Goal: Information Seeking & Learning: Learn about a topic

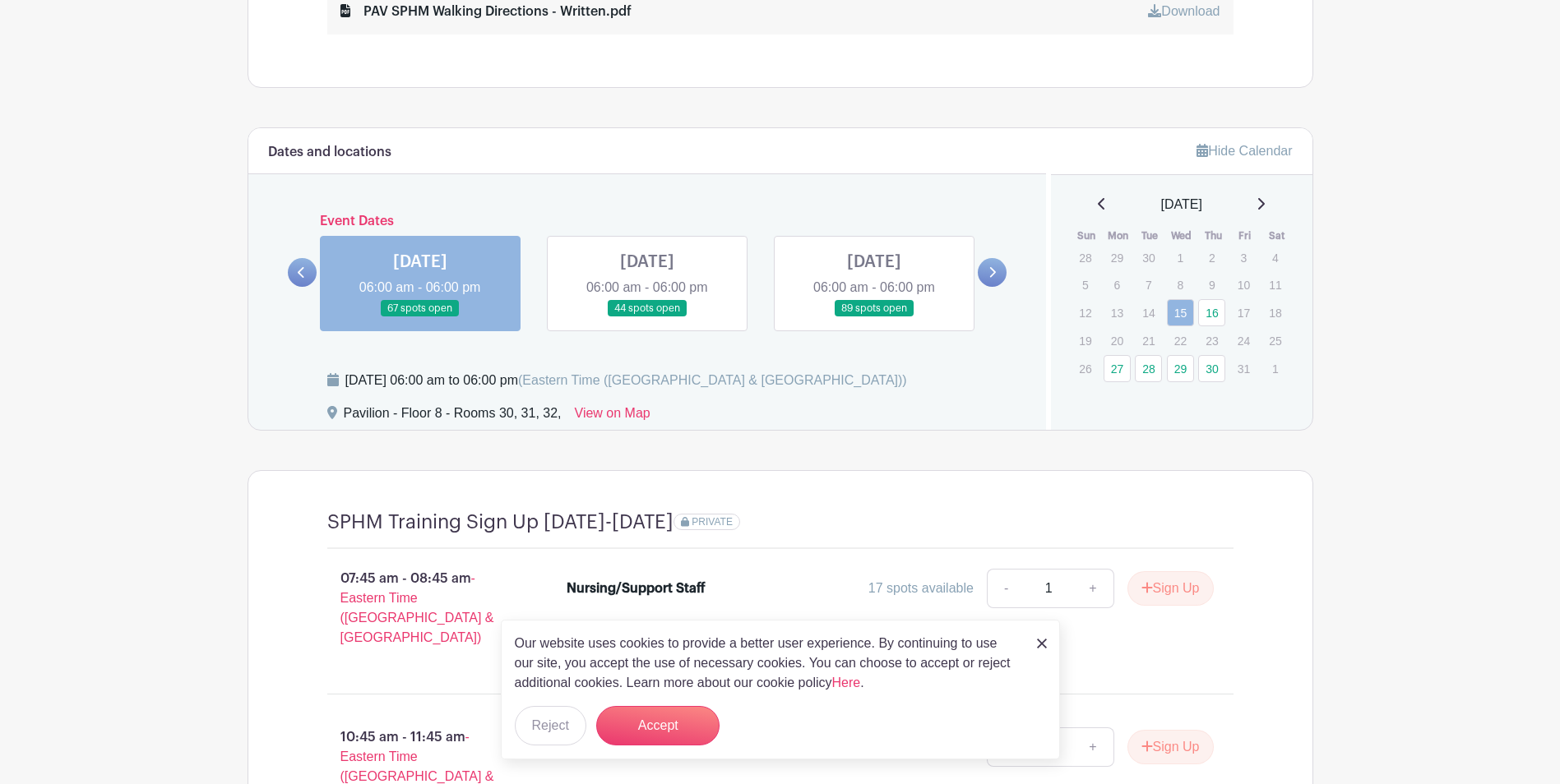
scroll to position [1150, 0]
click at [994, 276] on icon at bounding box center [992, 272] width 7 height 12
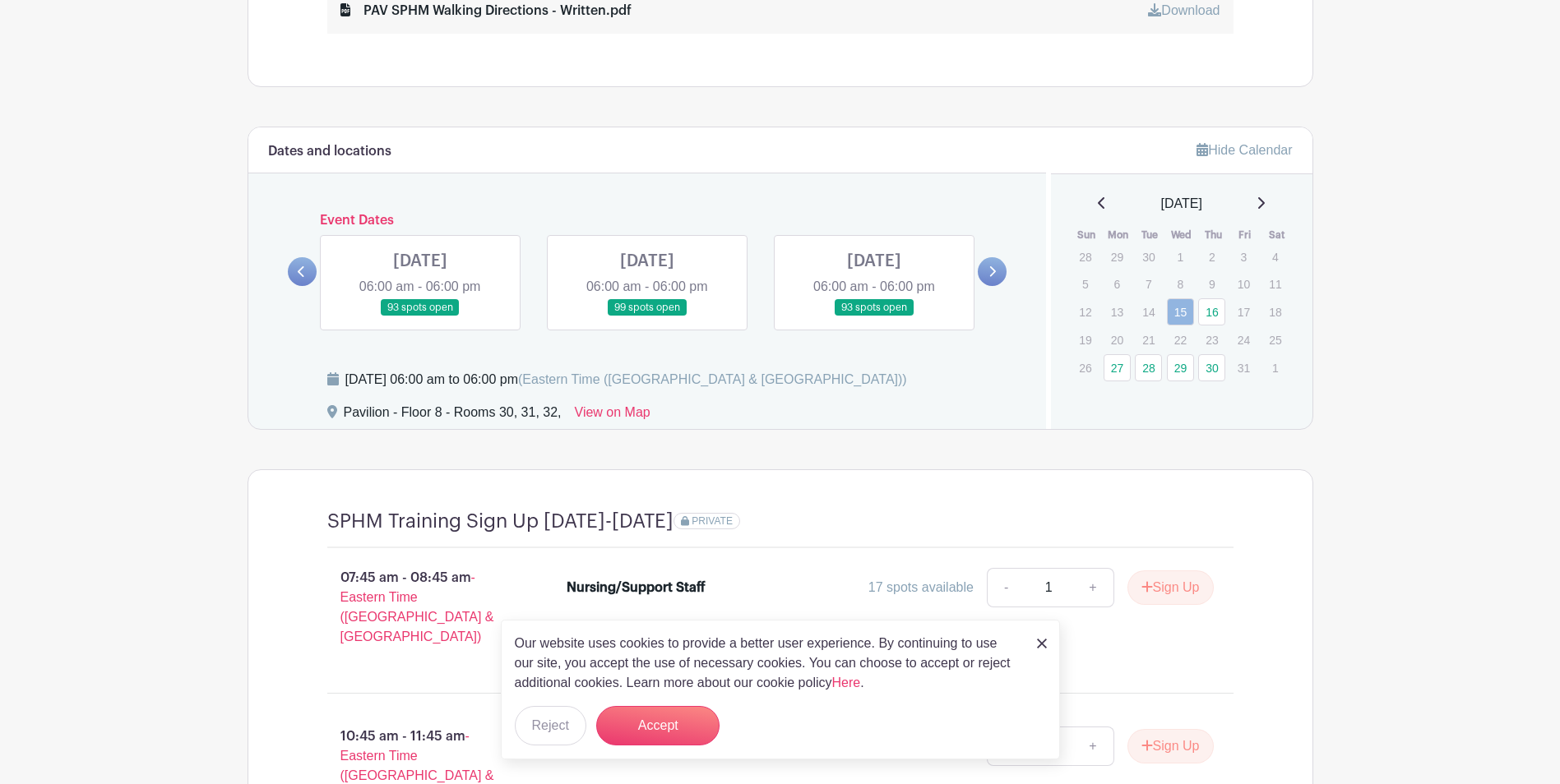
click at [994, 276] on icon at bounding box center [992, 272] width 7 height 12
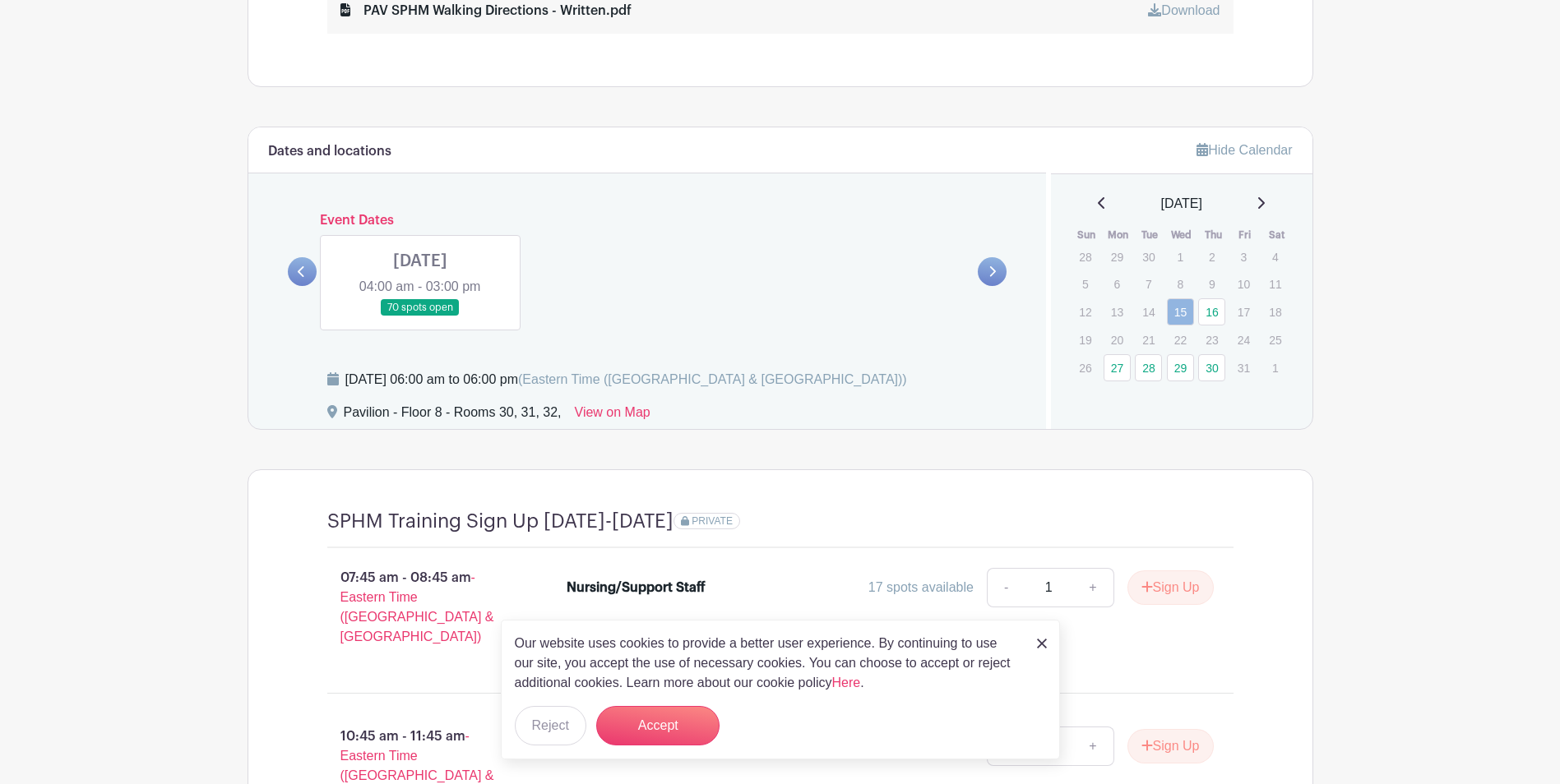
click at [291, 266] on link at bounding box center [302, 271] width 29 height 29
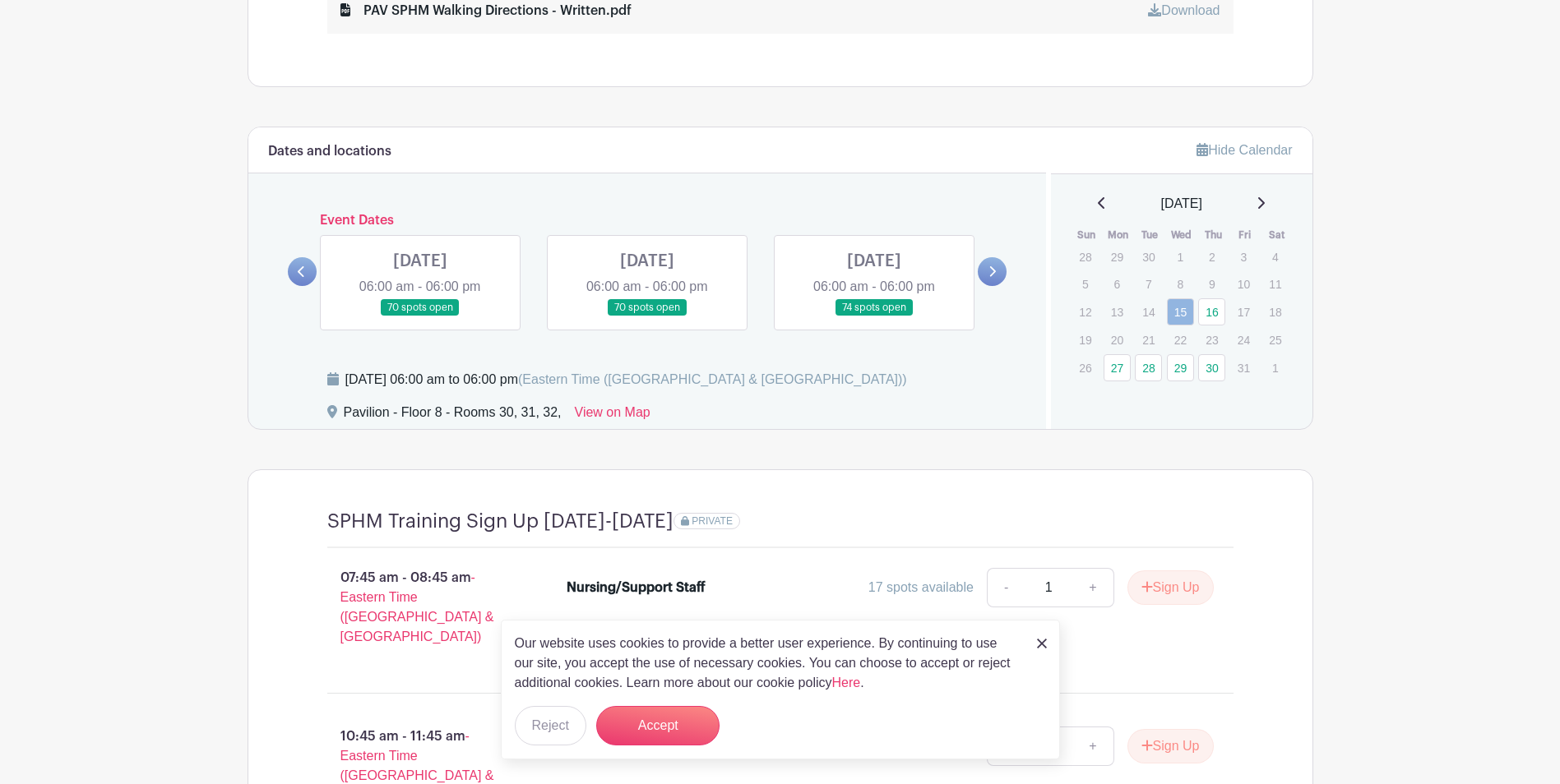
click at [291, 266] on link at bounding box center [302, 271] width 29 height 29
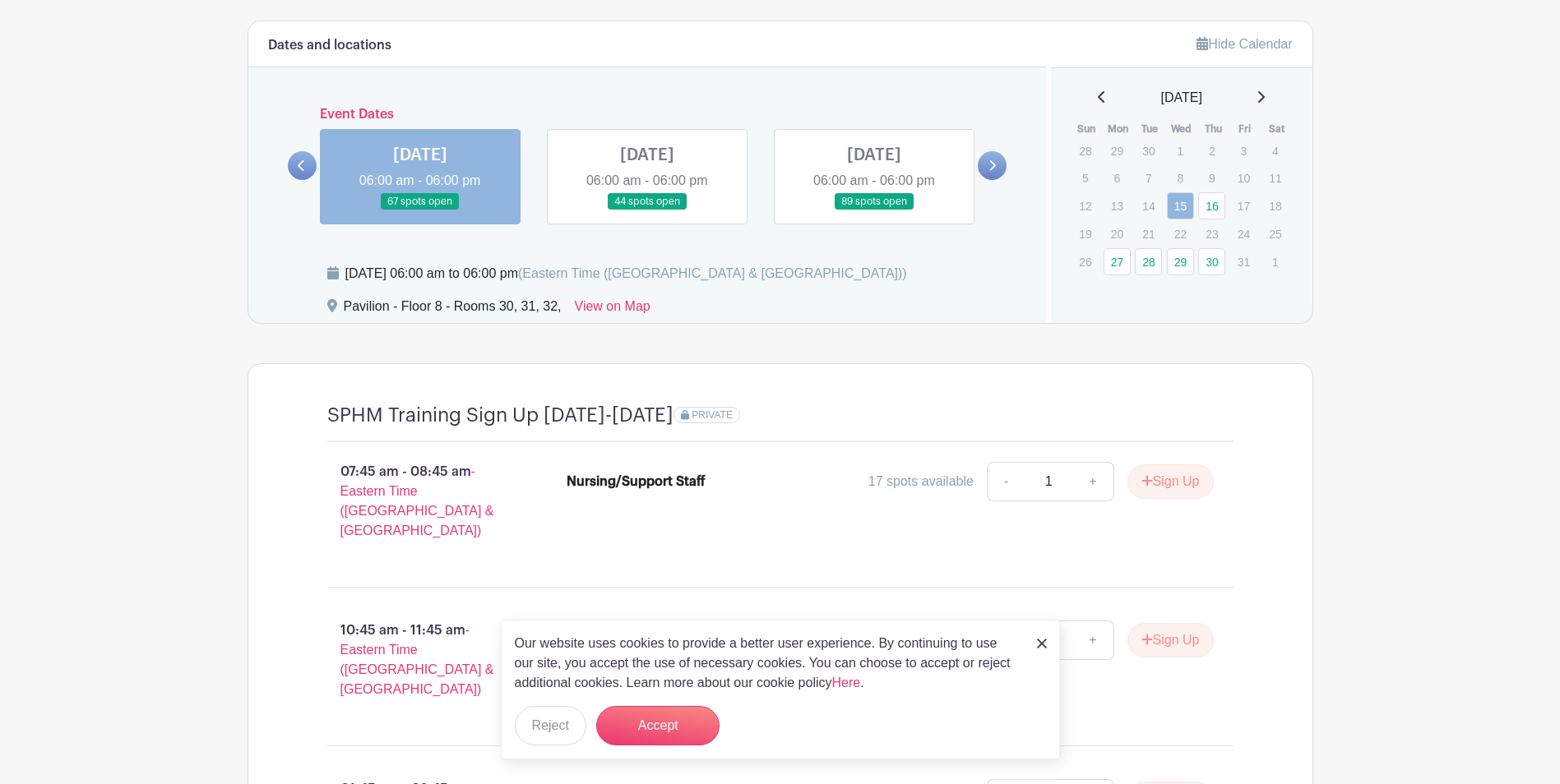
scroll to position [1284, 0]
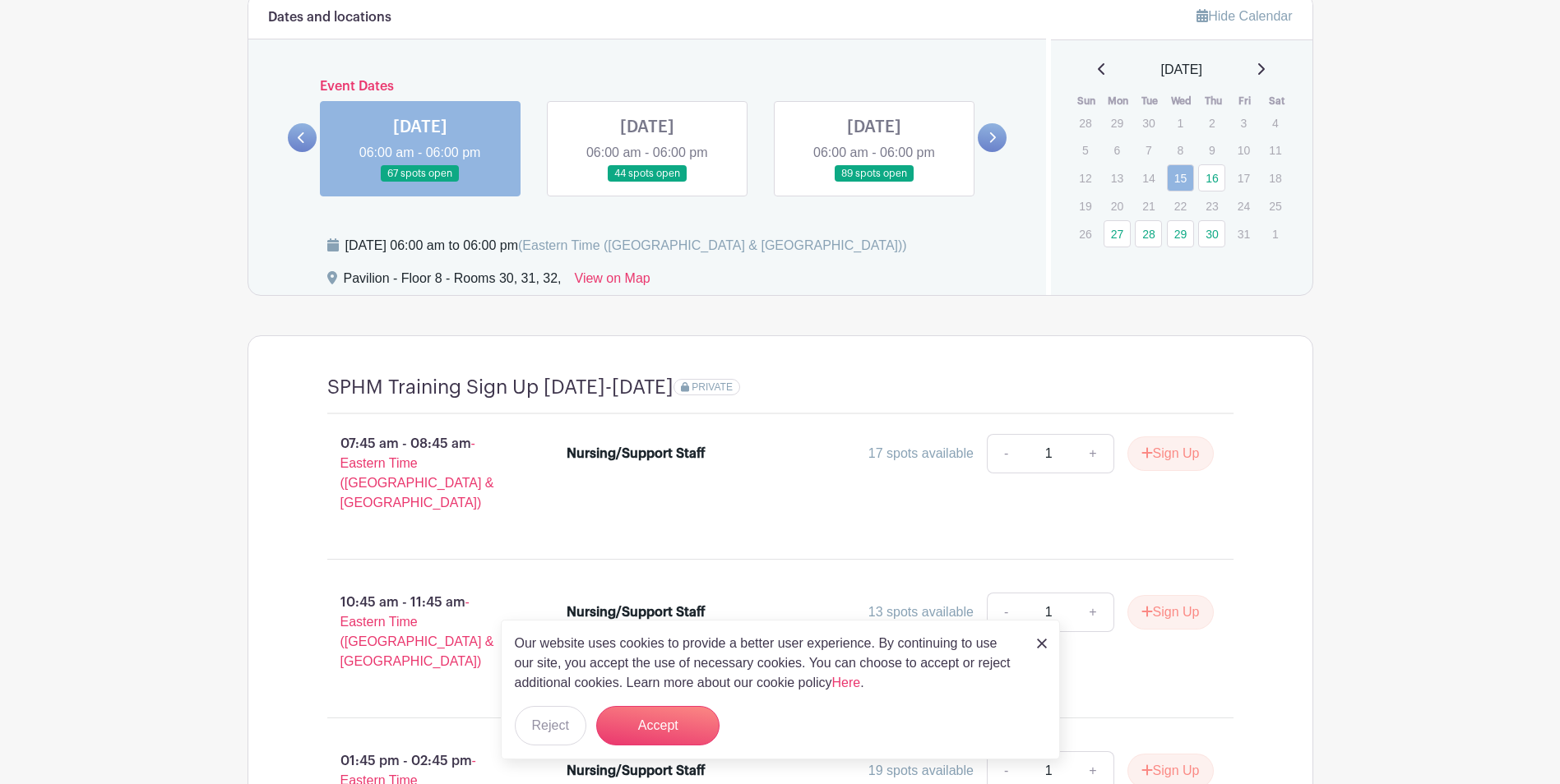
click at [1039, 641] on img at bounding box center [1041, 643] width 10 height 10
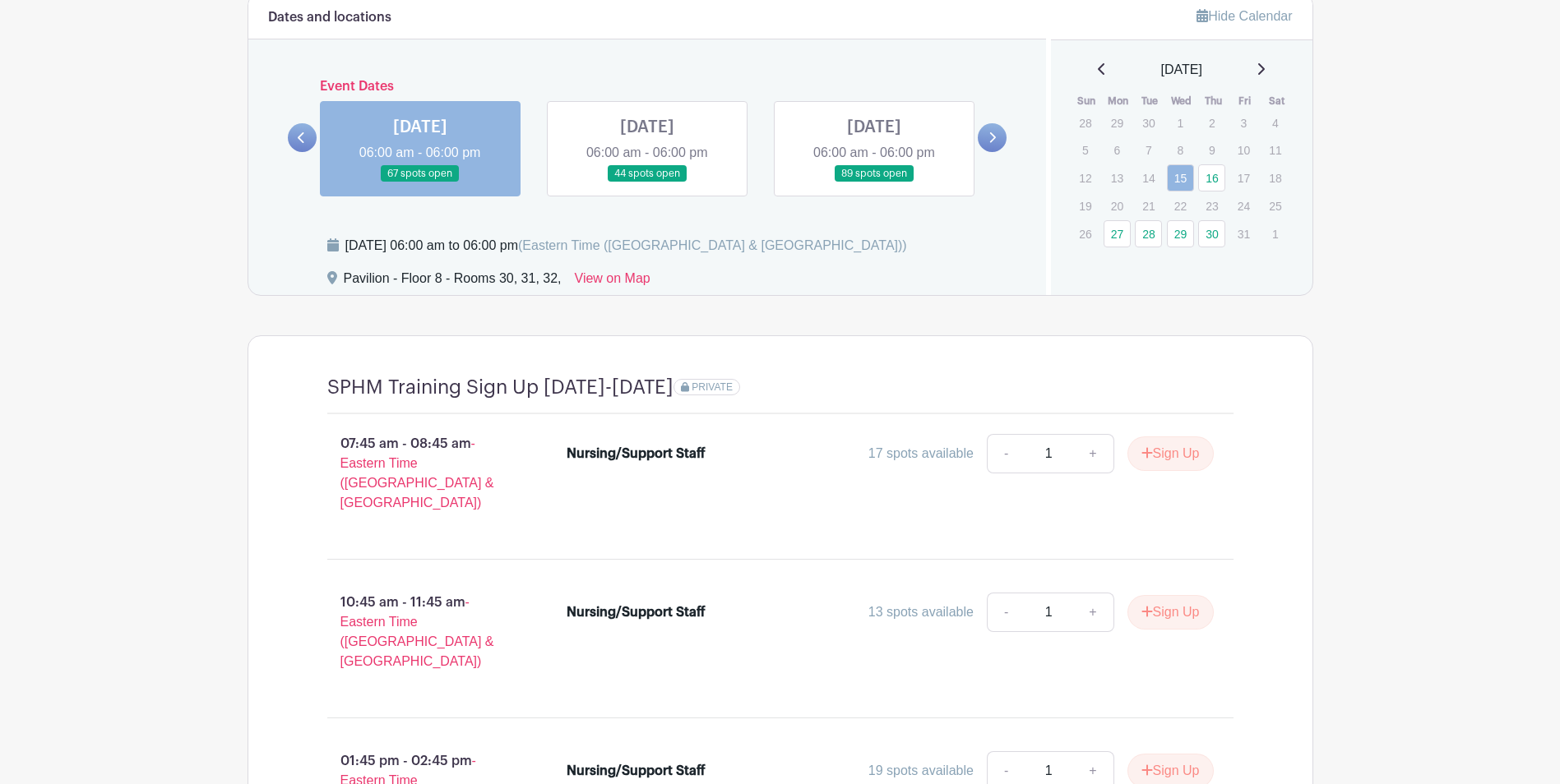
click at [991, 139] on icon at bounding box center [992, 138] width 7 height 12
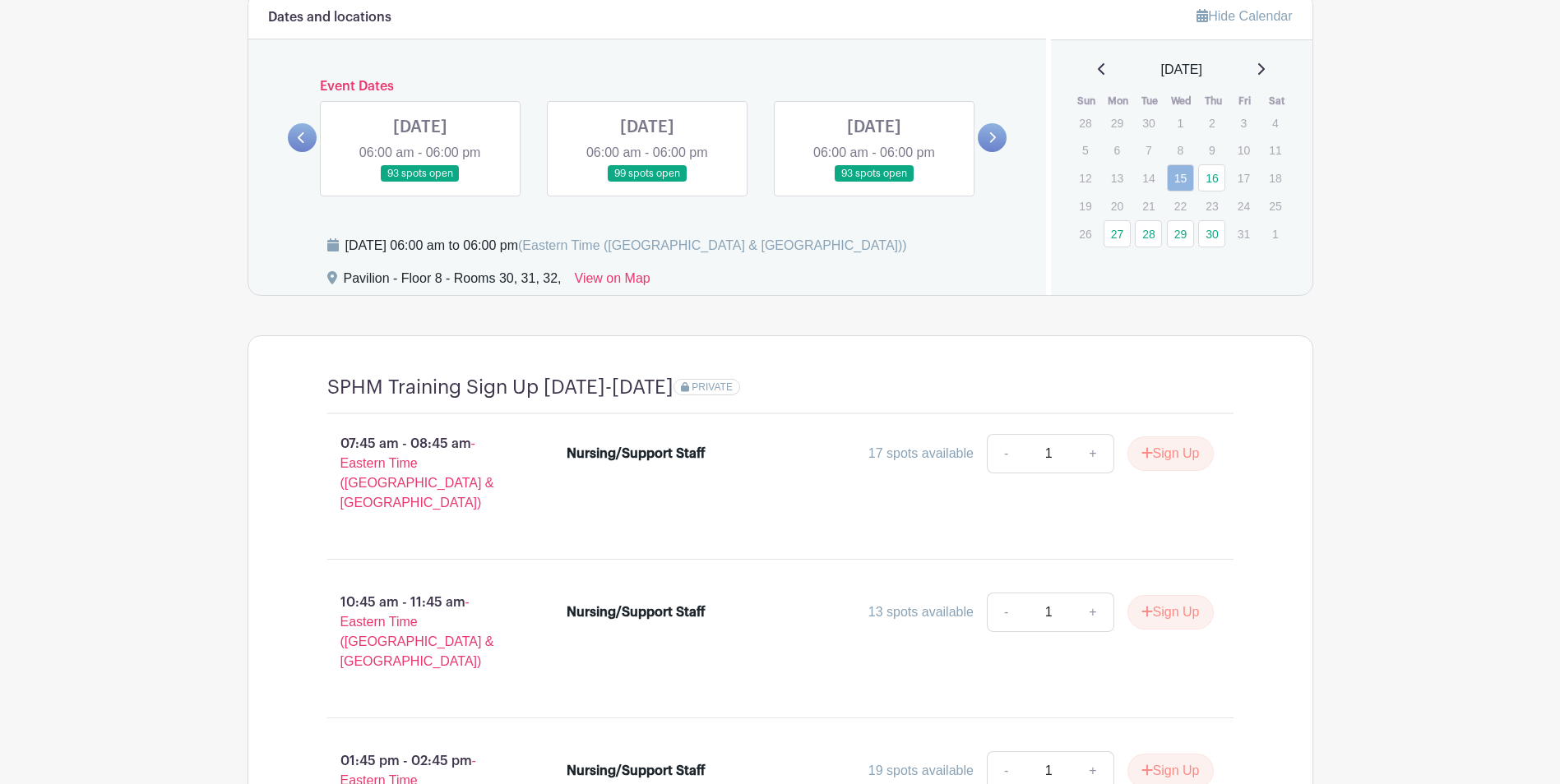
click at [991, 139] on icon at bounding box center [992, 138] width 7 height 12
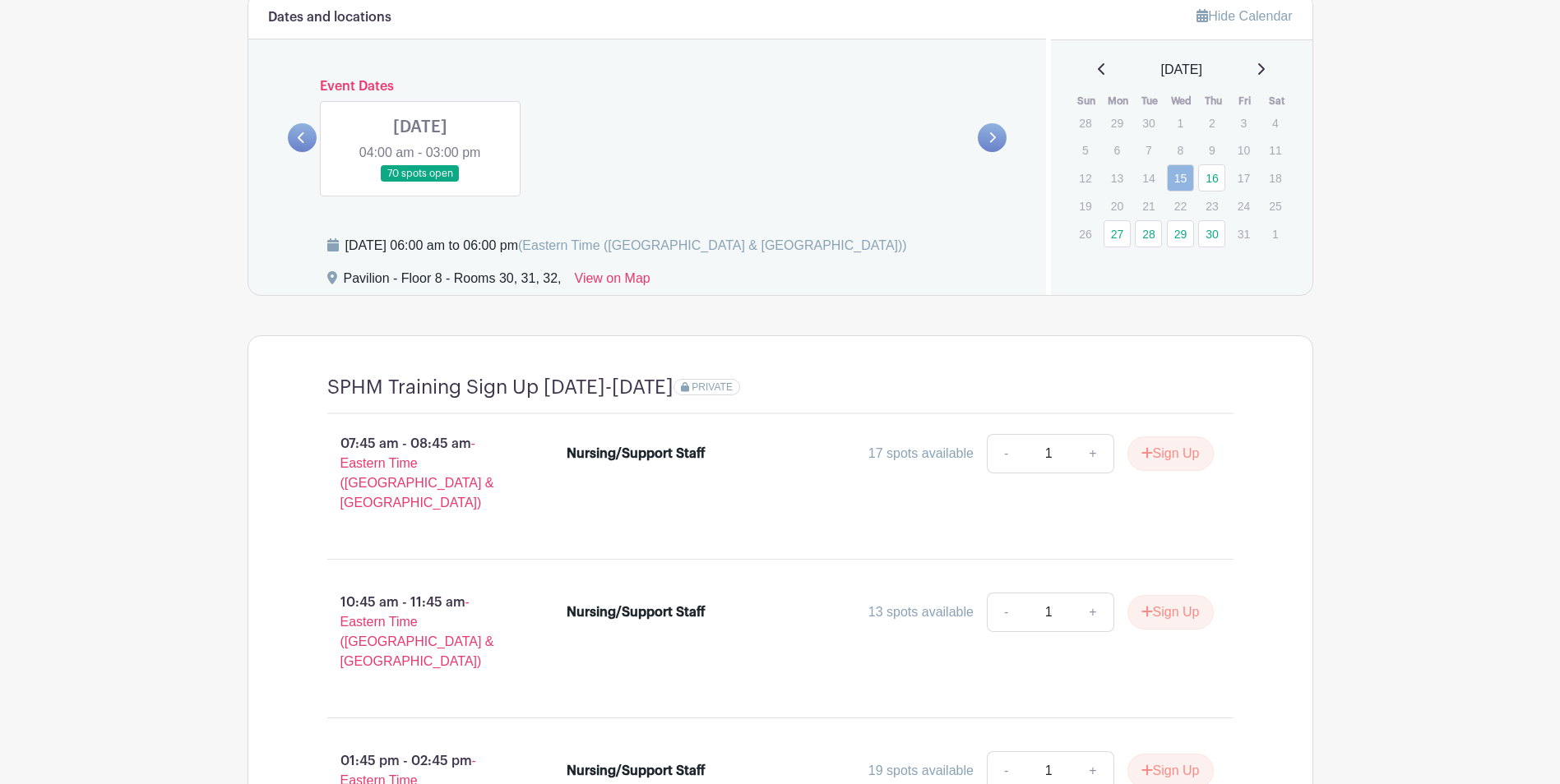
click at [304, 138] on icon at bounding box center [301, 138] width 7 height 12
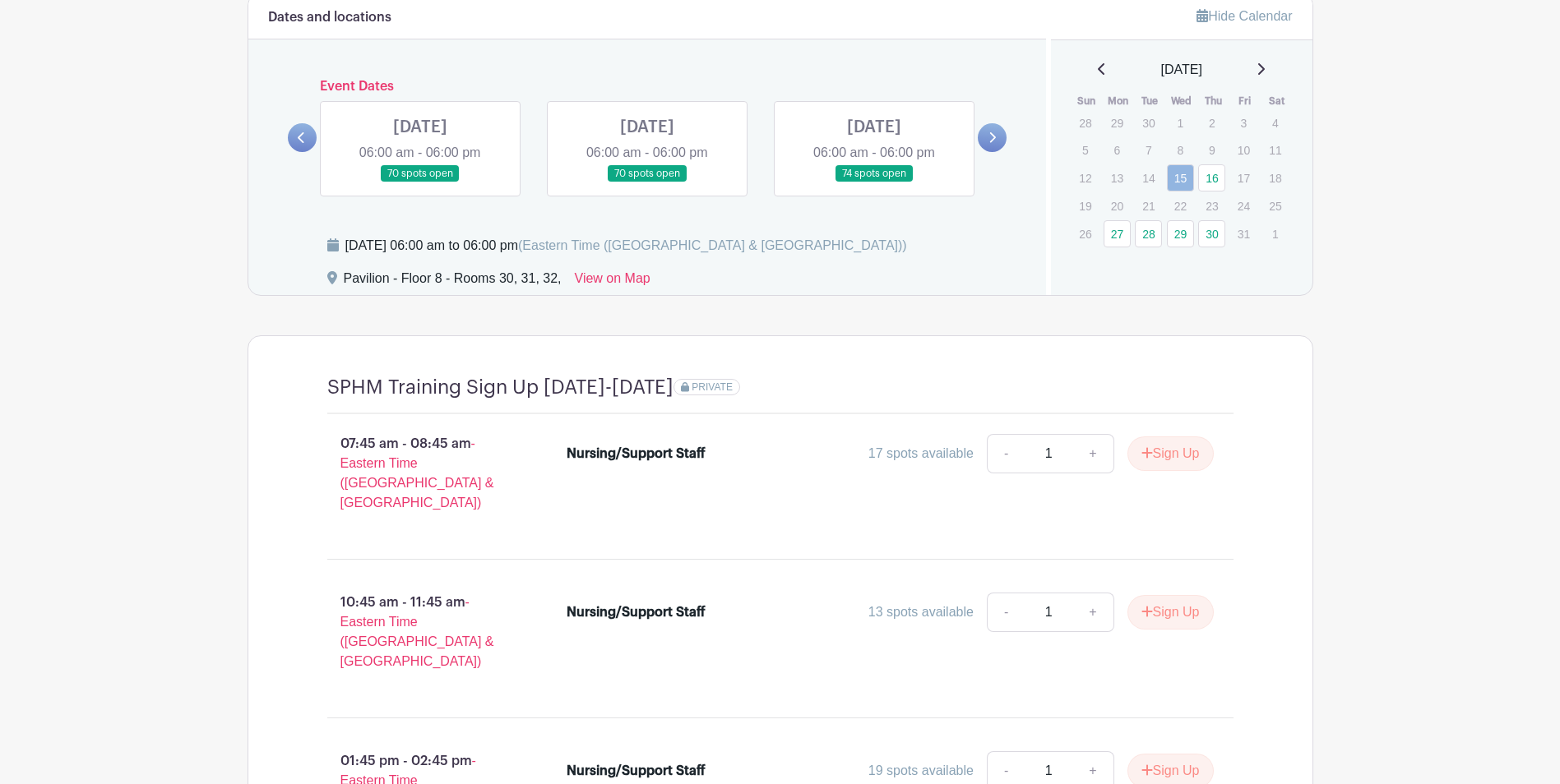
click at [304, 138] on icon at bounding box center [301, 138] width 7 height 12
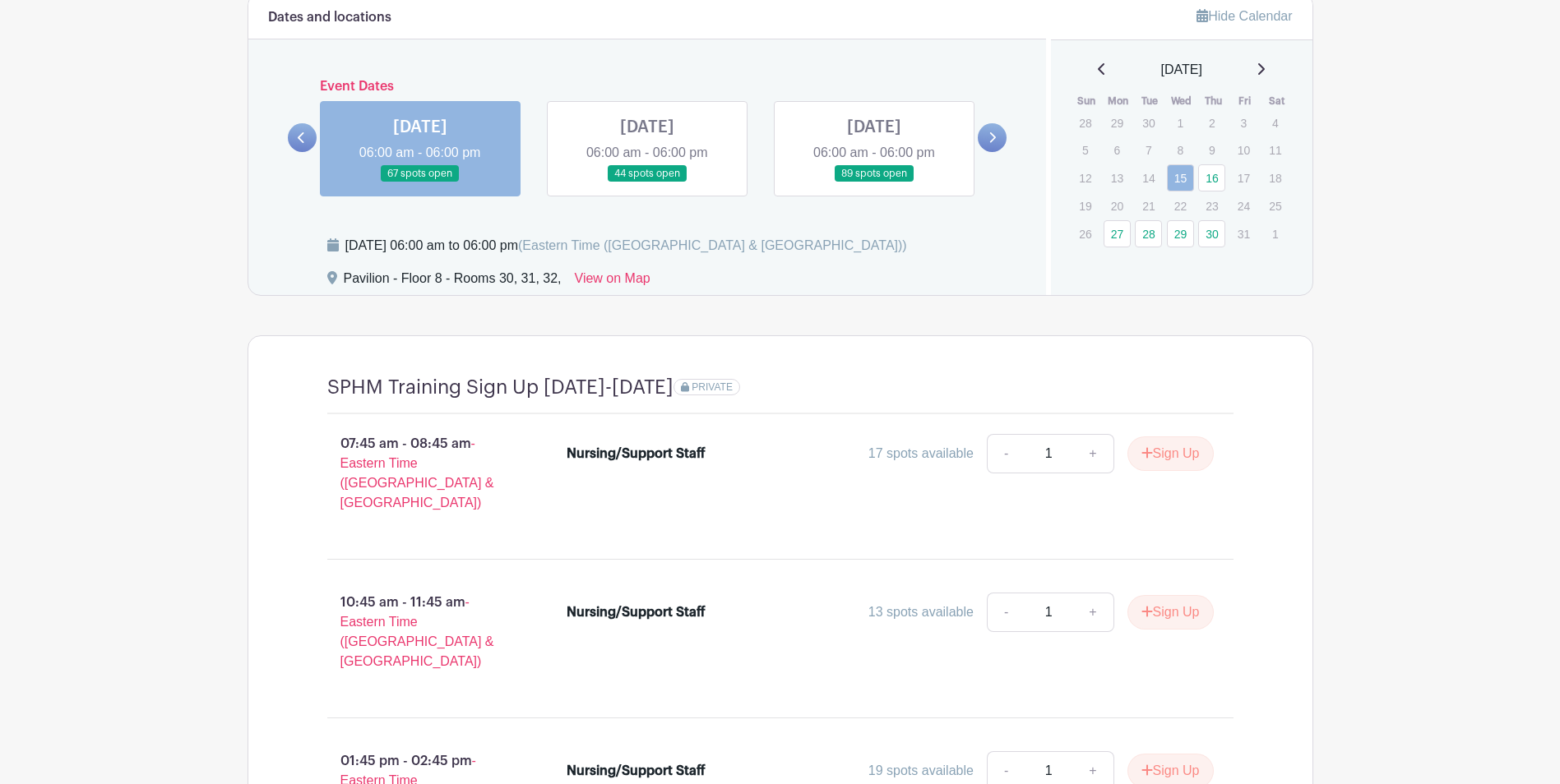
scroll to position [1120, 0]
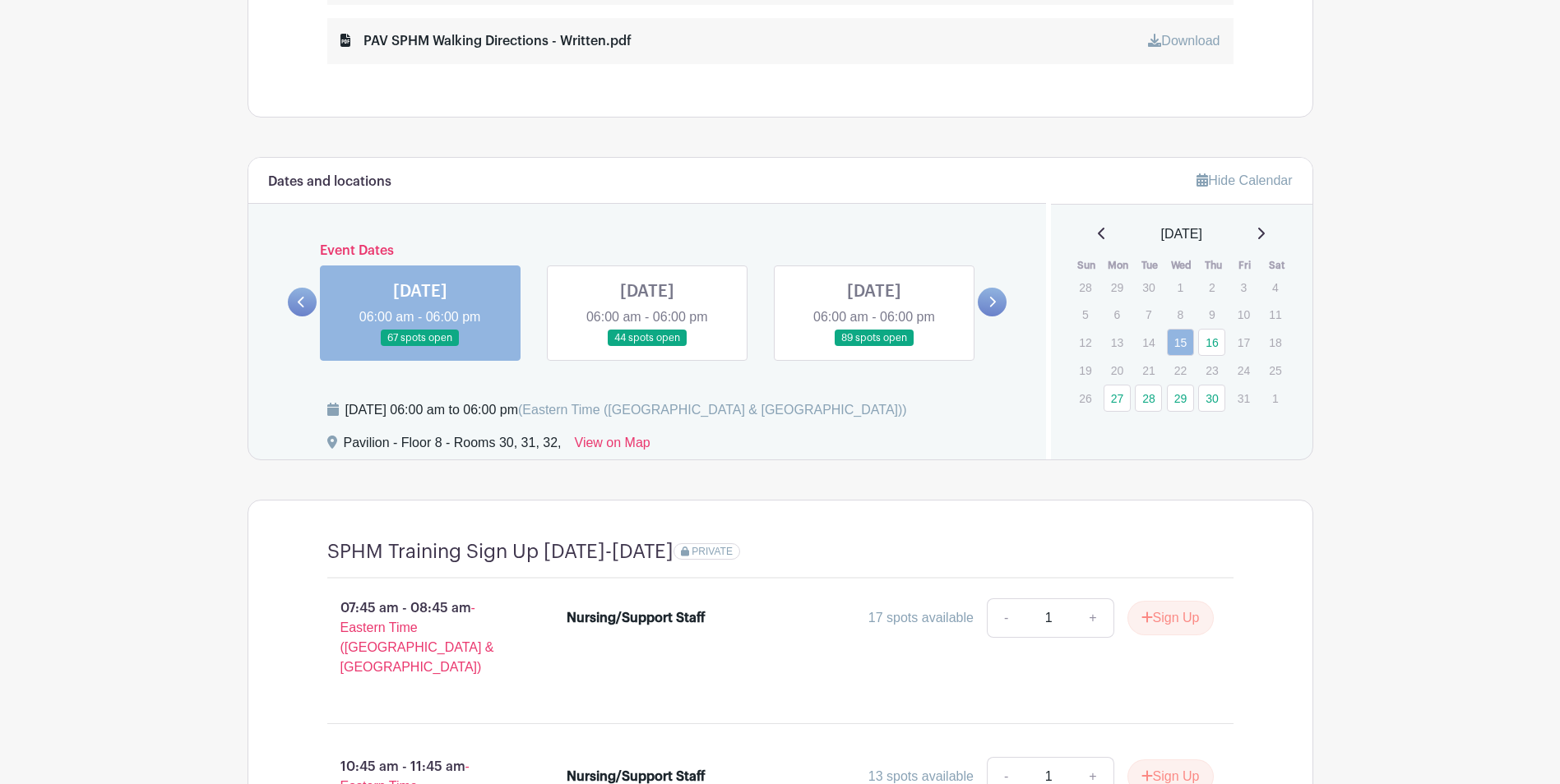
click at [996, 304] on icon at bounding box center [992, 302] width 7 height 12
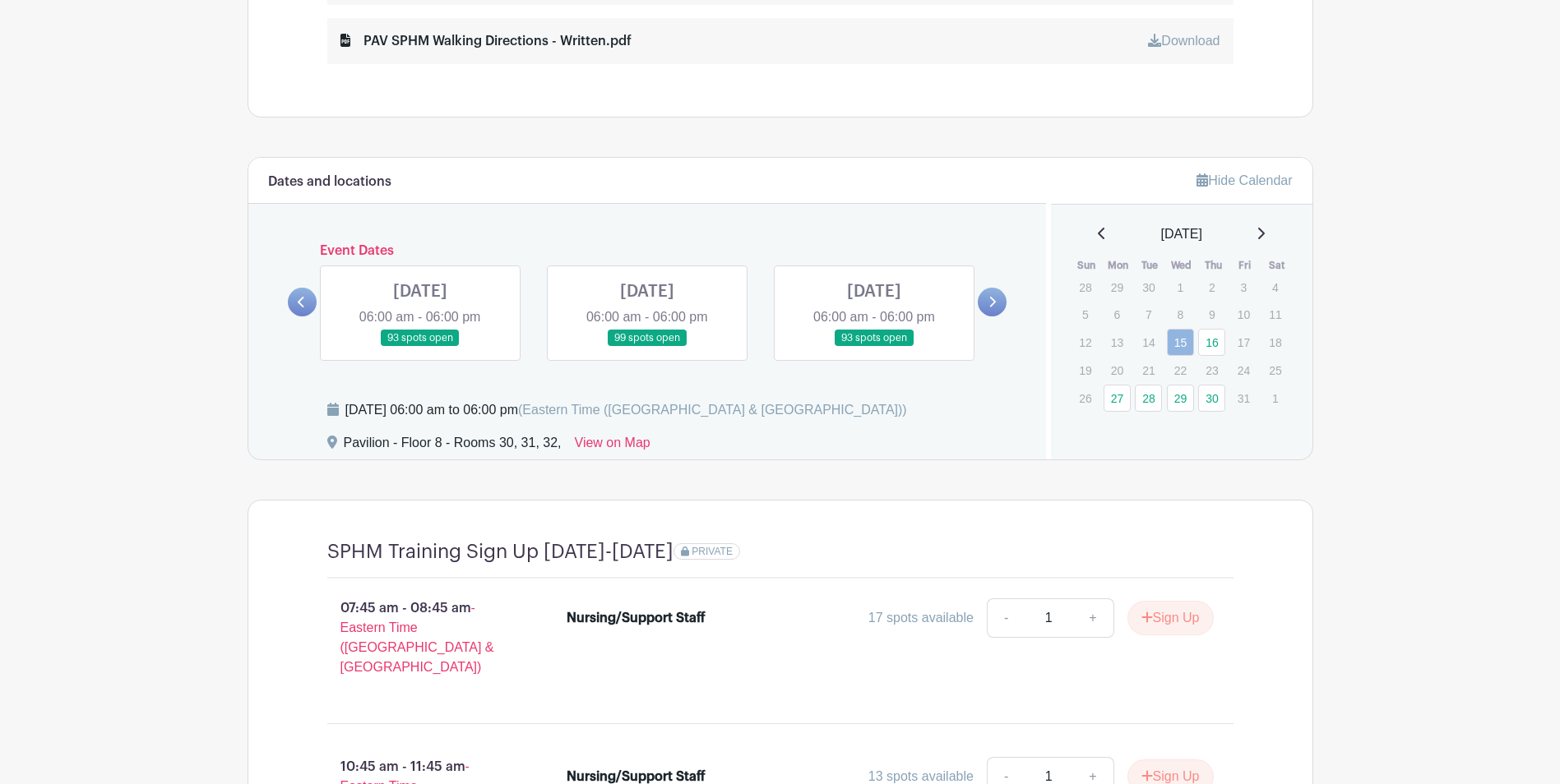
click at [996, 304] on icon at bounding box center [992, 302] width 7 height 12
